Goal: Information Seeking & Learning: Learn about a topic

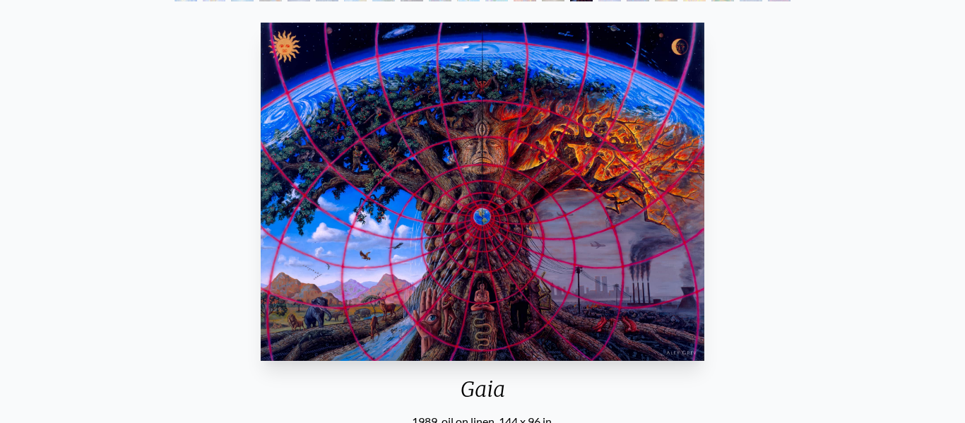
scroll to position [110, 0]
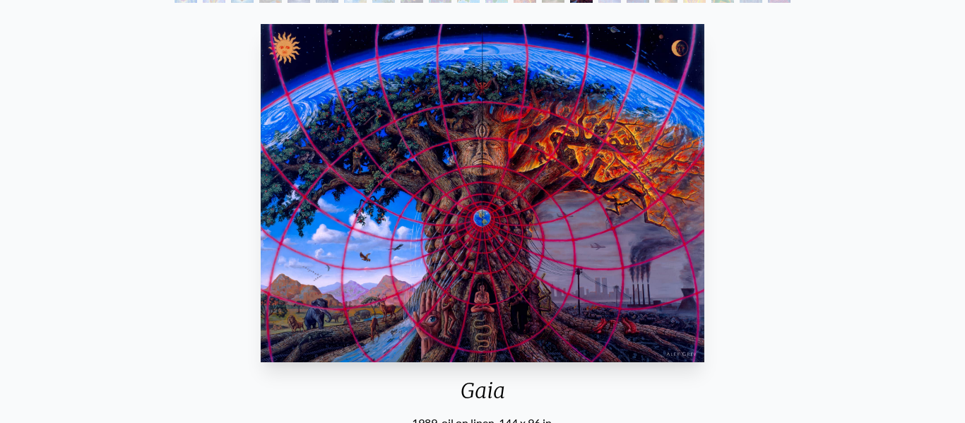
click at [608, 194] on img "15 / 22" at bounding box center [483, 193] width 445 height 339
click at [503, 288] on img "15 / 22" at bounding box center [483, 193] width 445 height 339
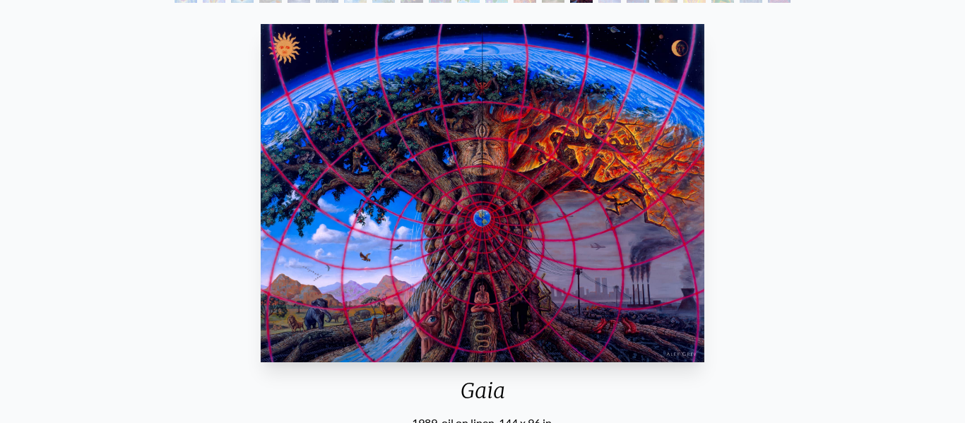
click at [503, 288] on img "15 / 22" at bounding box center [483, 193] width 445 height 339
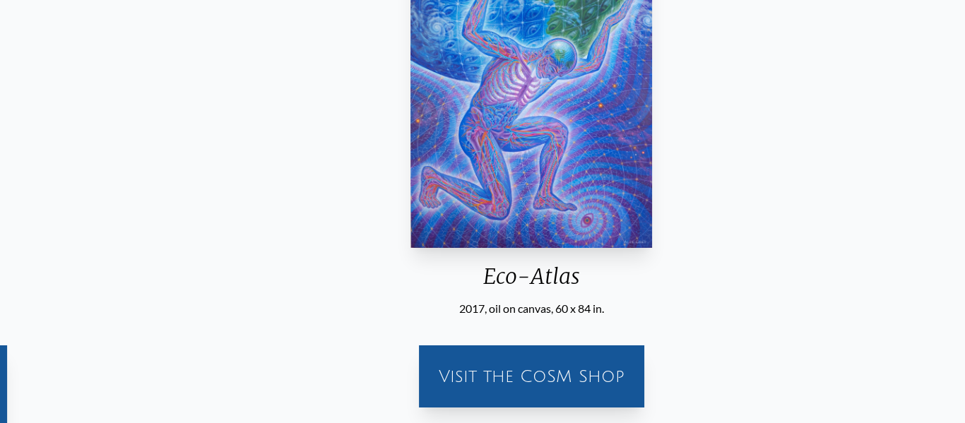
scroll to position [200, 0]
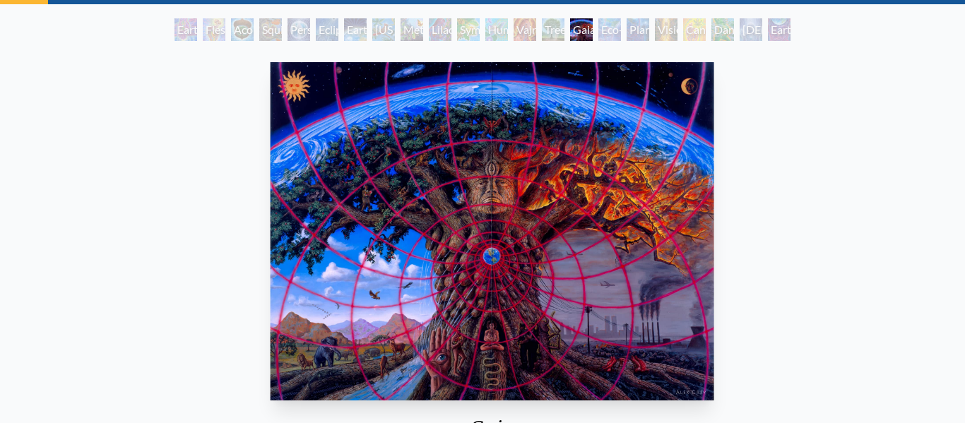
scroll to position [85, 0]
